Goal: Transaction & Acquisition: Purchase product/service

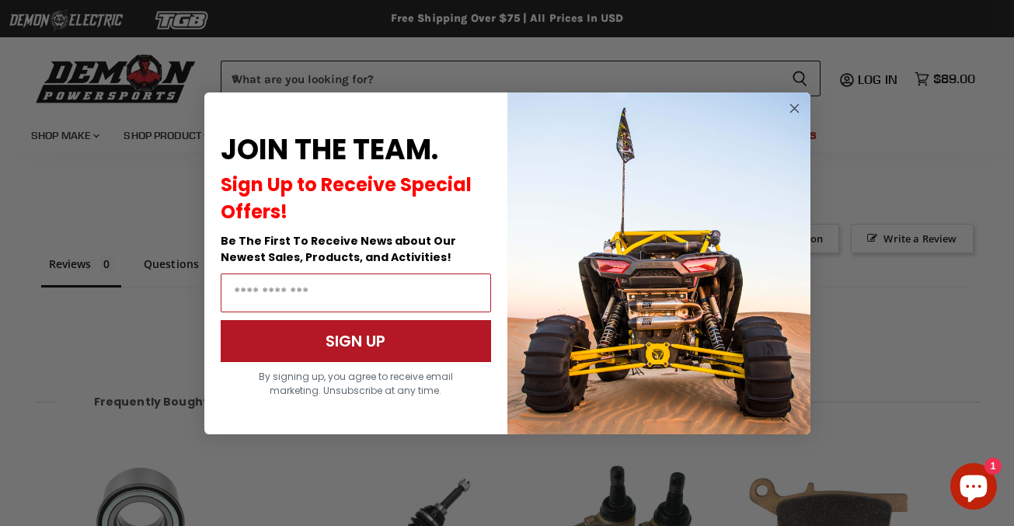
scroll to position [1076, 0]
